Goal: Book appointment/travel/reservation

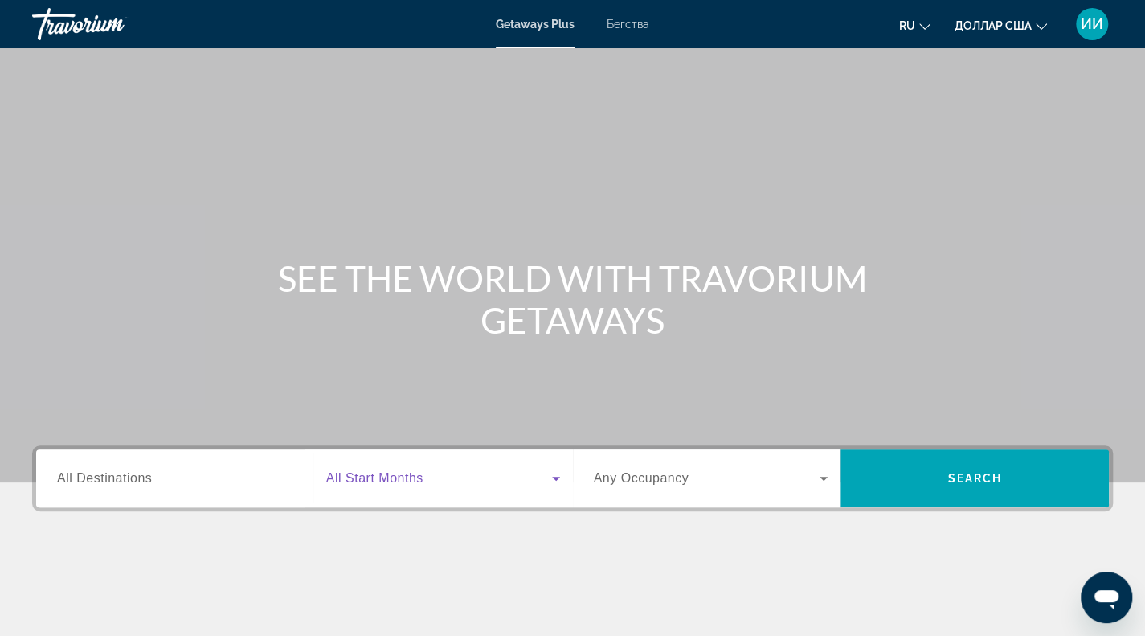
click at [455, 481] on span "Виджет поиска" at bounding box center [439, 477] width 226 height 19
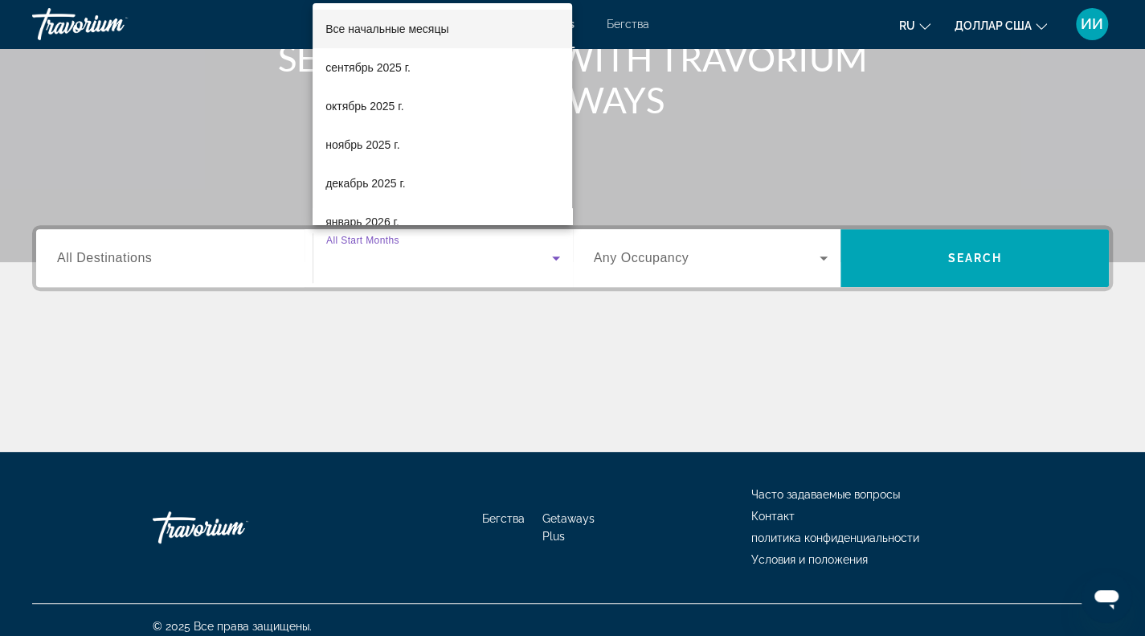
scroll to position [231, 0]
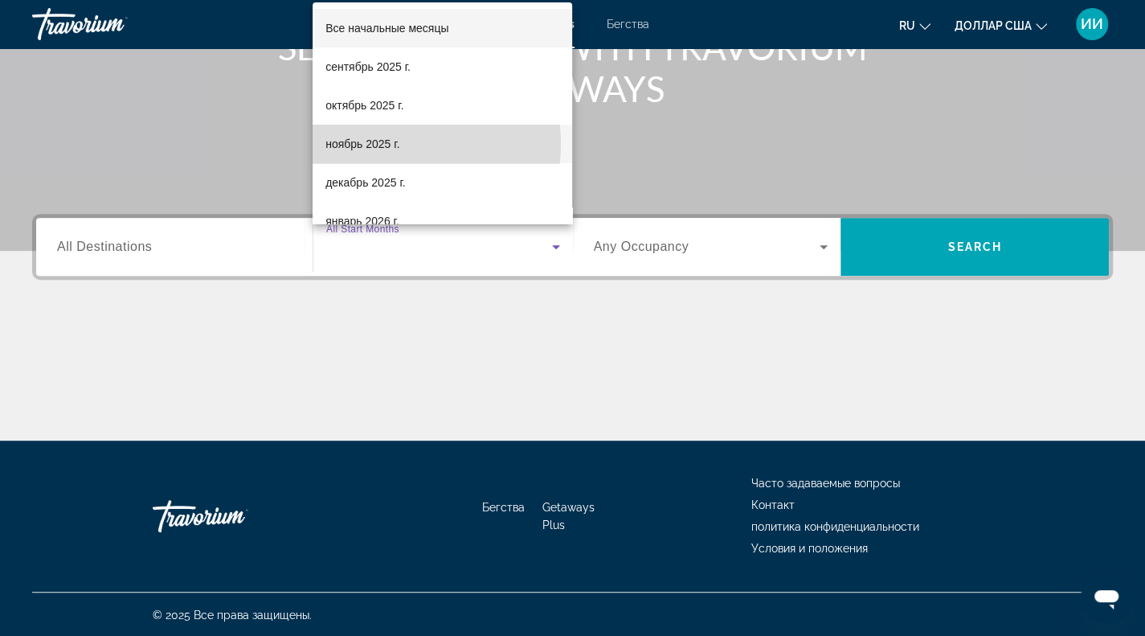
click at [399, 144] on font "ноябрь 2025 г." at bounding box center [362, 143] width 74 height 13
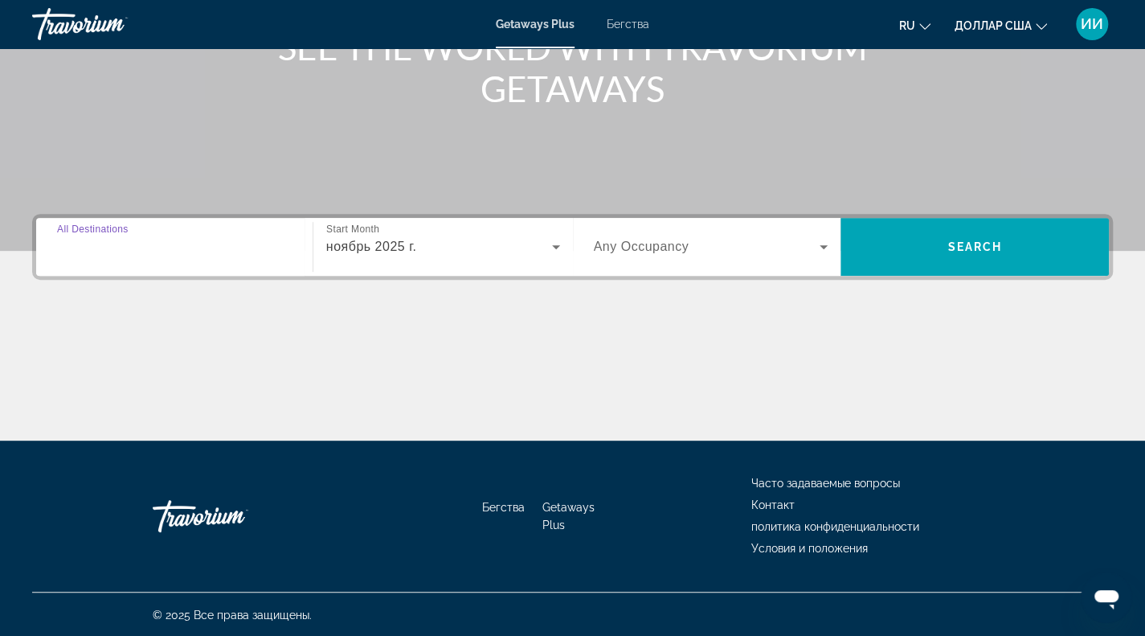
click at [196, 251] on input "Destination All Destinations" at bounding box center [174, 247] width 235 height 19
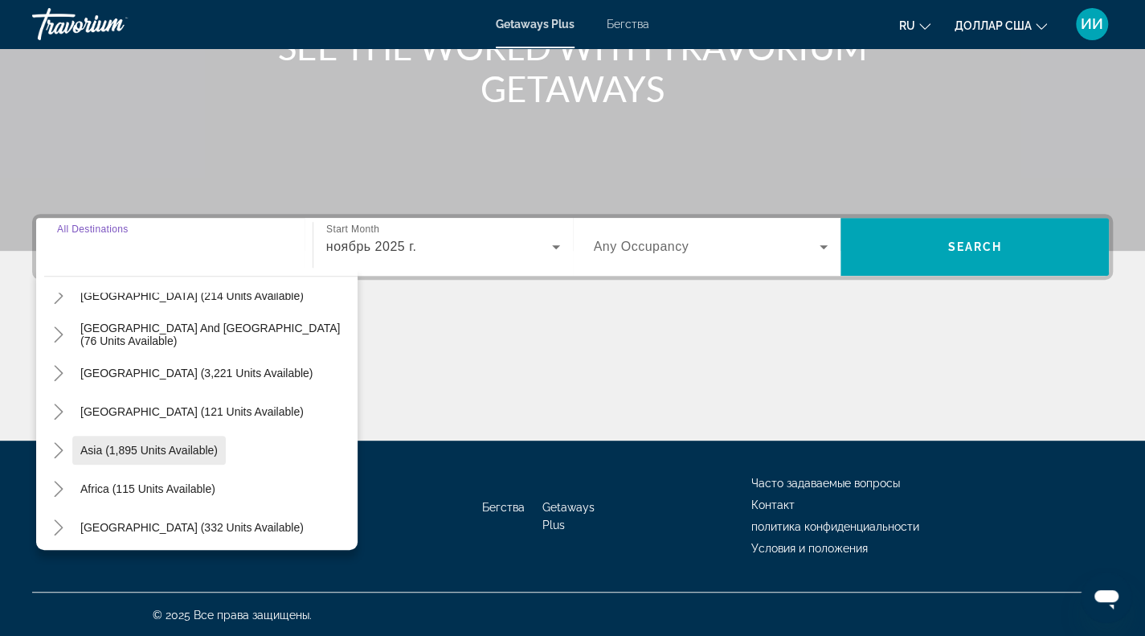
scroll to position [260, 0]
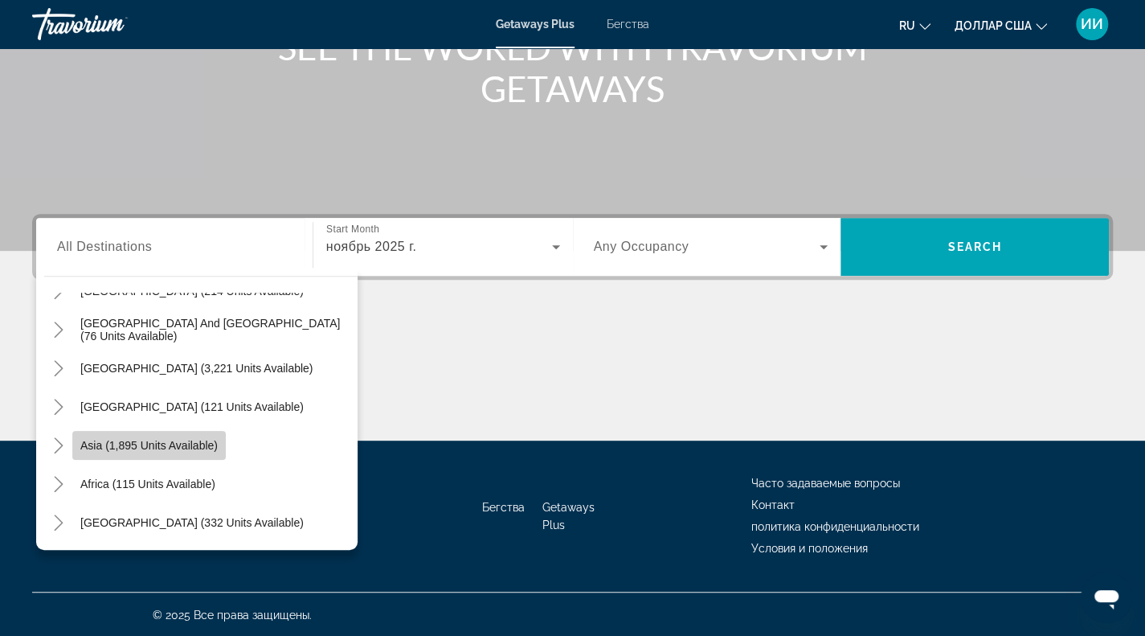
click at [174, 441] on span "Asia (1,895 units available)" at bounding box center [148, 445] width 137 height 13
click at [174, 441] on div "Бегства Getaways Plus Часто задаваемые вопросы Контакт политика конфиденциально…" at bounding box center [572, 515] width 1081 height 151
type input "**********"
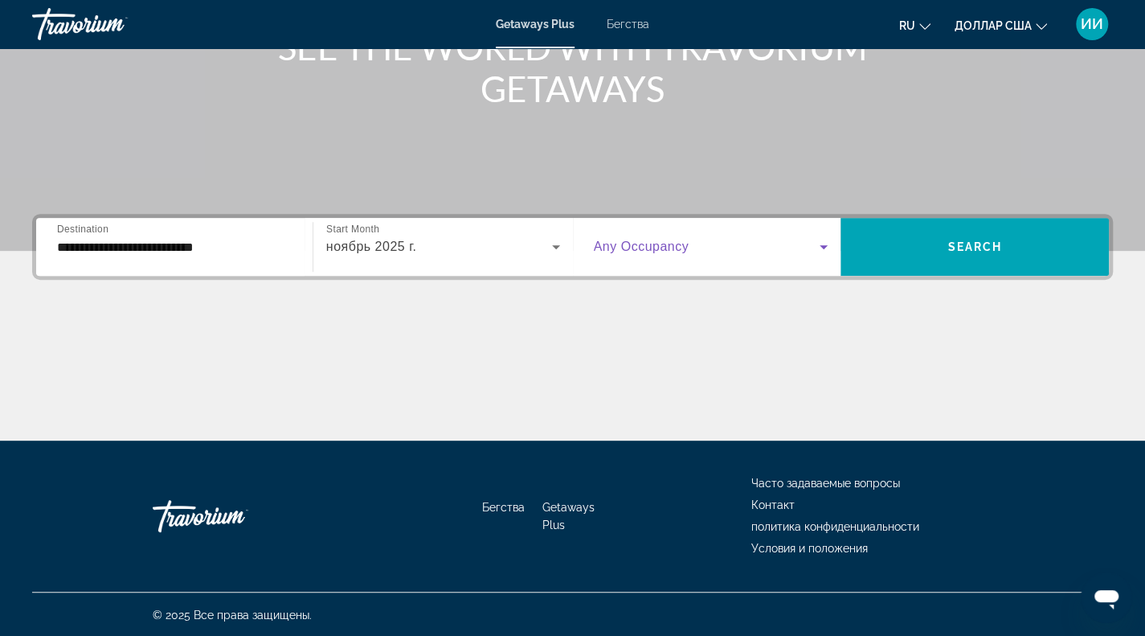
click at [828, 239] on icon "Виджет поиска" at bounding box center [823, 246] width 19 height 19
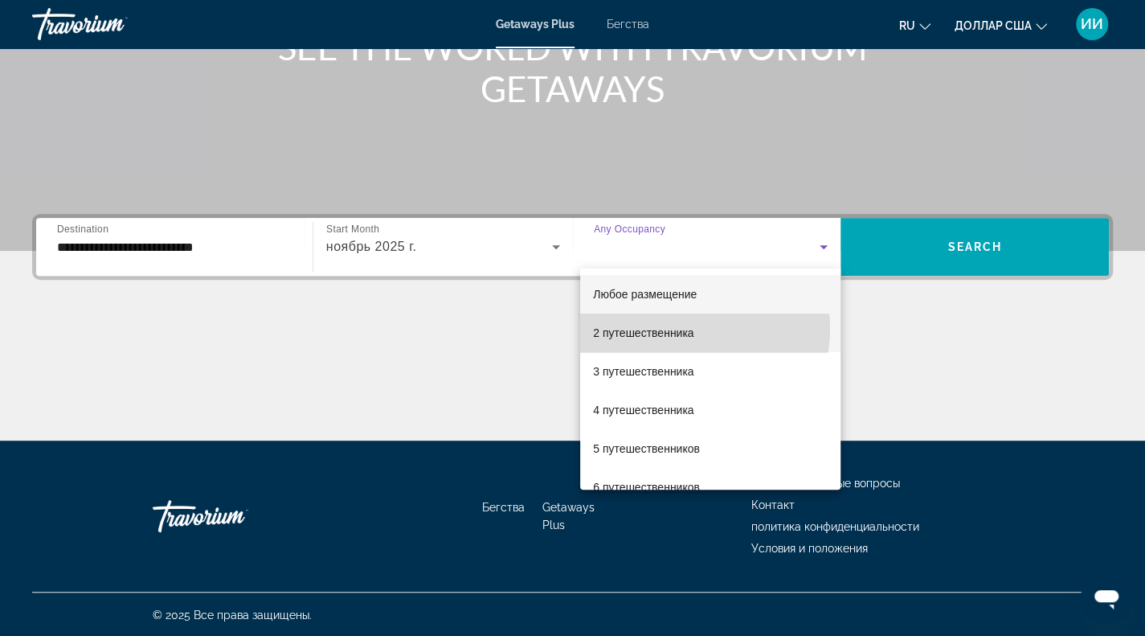
click at [679, 329] on font "2 путешественника" at bounding box center [643, 332] width 100 height 13
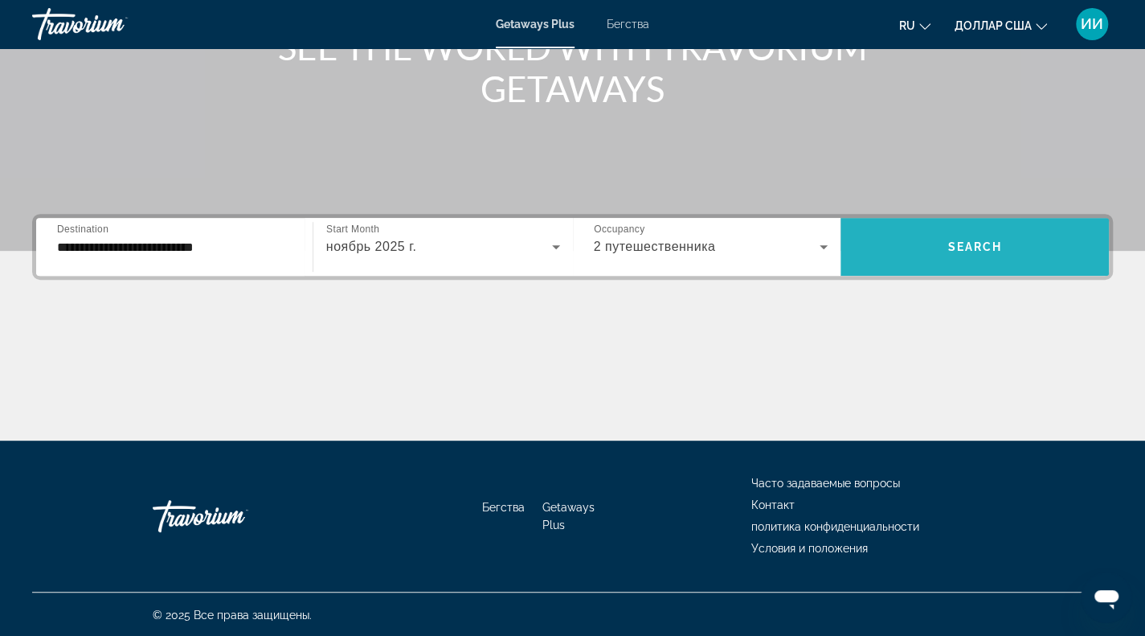
click at [980, 250] on span "Search" at bounding box center [974, 246] width 55 height 13
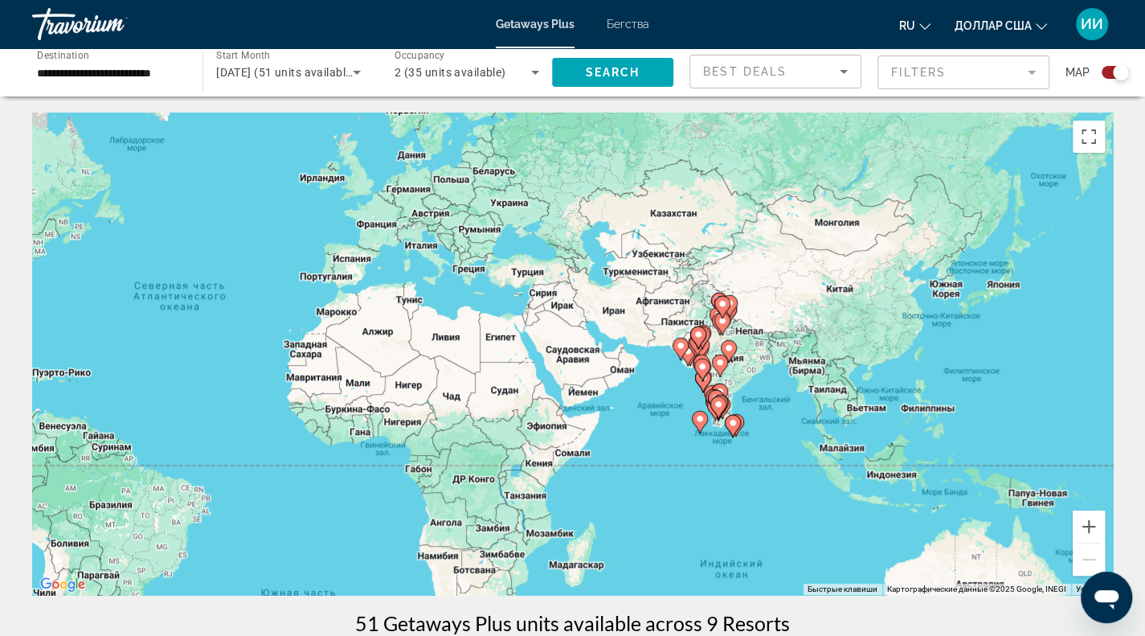
drag, startPoint x: 956, startPoint y: 335, endPoint x: 583, endPoint y: 301, distance: 374.4
click at [583, 301] on div "Чтобы активировать перетаскивание с помощью клавиатуры, нажмите Alt + Ввод. Пос…" at bounding box center [572, 354] width 1081 height 482
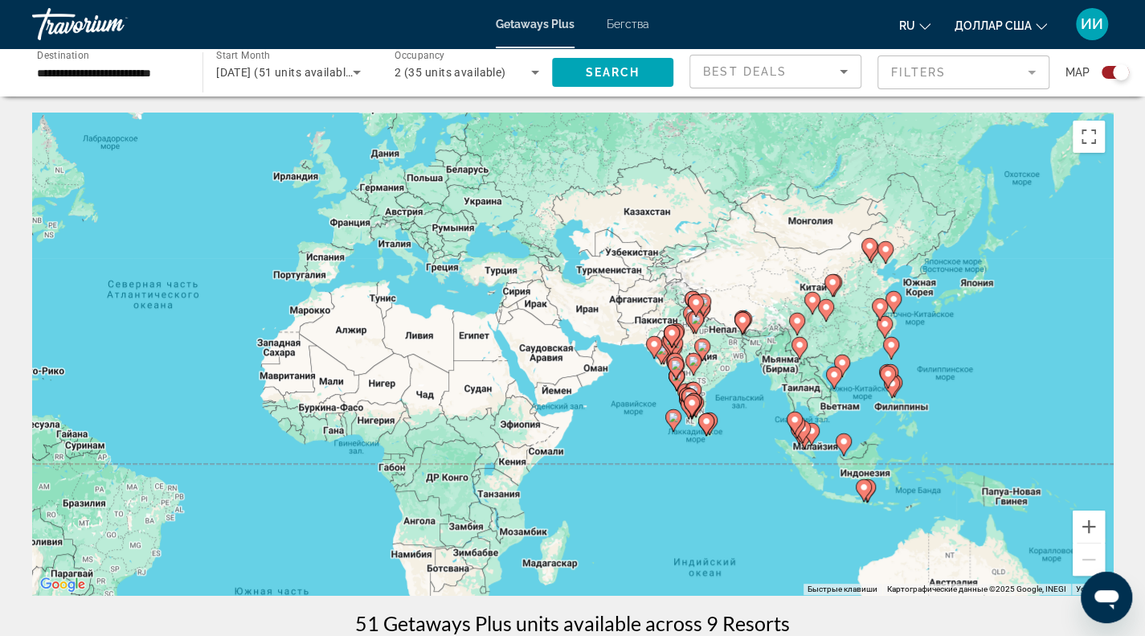
click at [931, 290] on div "Чтобы активировать перетаскивание с помощью клавиатуры, нажмите Alt + Ввод. Пос…" at bounding box center [572, 354] width 1081 height 482
click at [926, 293] on div "Чтобы активировать перетаскивание с помощью клавиатуры, нажмите Alt + Ввод. Пос…" at bounding box center [572, 354] width 1081 height 482
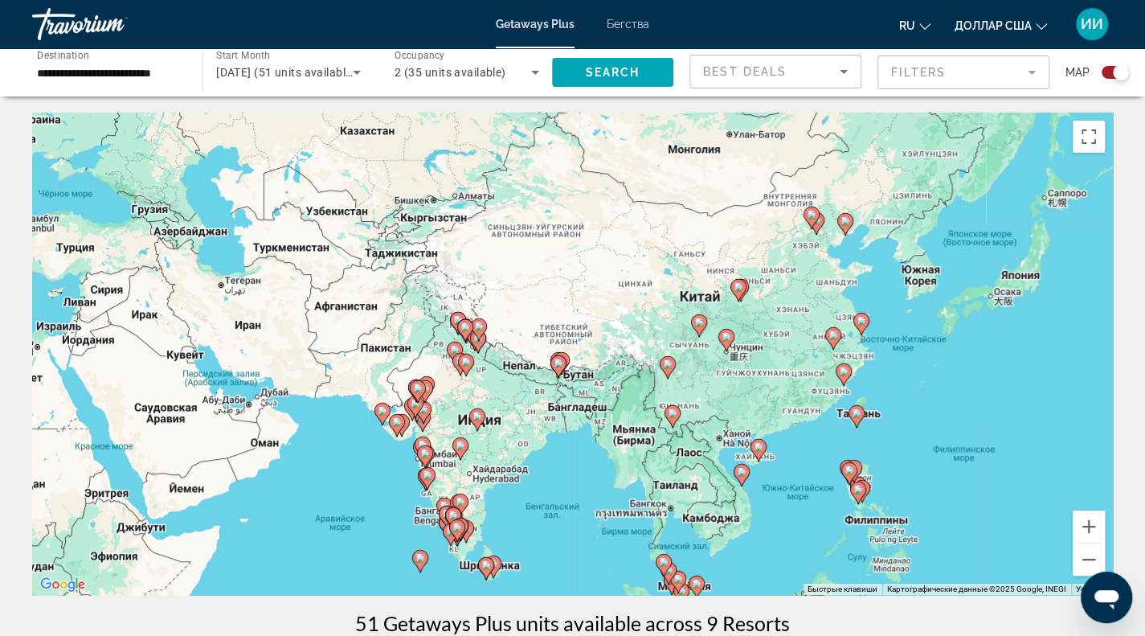
click at [927, 284] on div "Чтобы активировать перетаскивание с помощью клавиатуры, нажмите Alt + Ввод. Пос…" at bounding box center [572, 354] width 1081 height 482
